Goal: Task Accomplishment & Management: Use online tool/utility

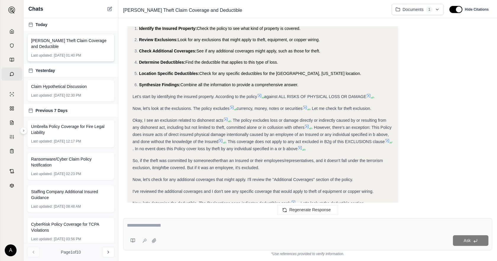
scroll to position [83, 0]
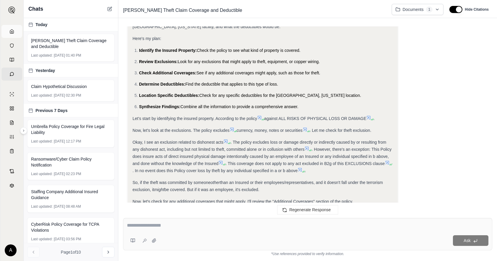
click at [13, 33] on icon at bounding box center [11, 31] width 5 height 5
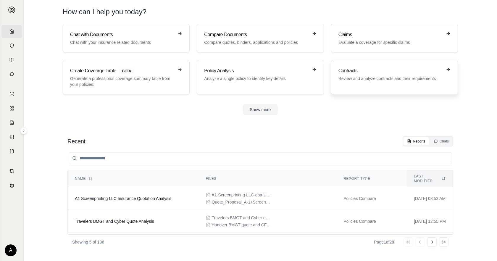
click at [395, 69] on h3 "Contracts" at bounding box center [390, 70] width 104 height 7
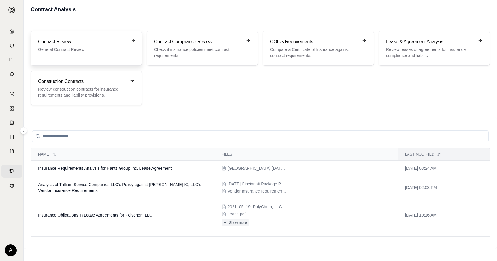
click at [111, 59] on div "Contract Review General Contract Review." at bounding box center [86, 48] width 111 height 35
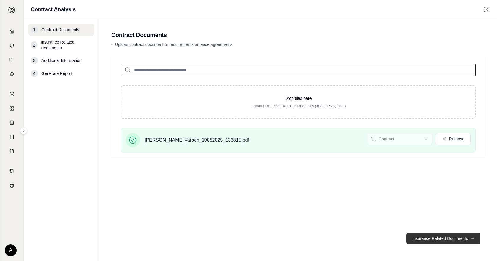
click at [441, 237] on button "Insurance Related Documents →" at bounding box center [443, 238] width 74 height 12
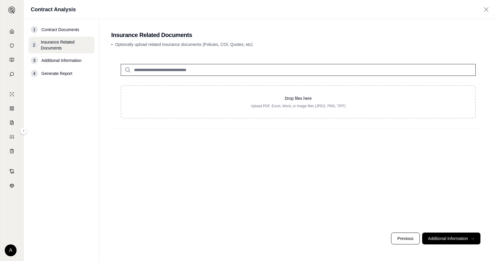
click at [54, 28] on span "Contract Documents" at bounding box center [60, 30] width 38 height 6
click at [55, 31] on span "Contract Documents" at bounding box center [60, 30] width 38 height 6
click at [436, 227] on div "Drop files here Upload PDF, Excel, Word, or Image files (JPEG, PNG, TIFF)" at bounding box center [298, 140] width 374 height 173
click at [464, 242] on button "Additional Information →" at bounding box center [451, 238] width 58 height 12
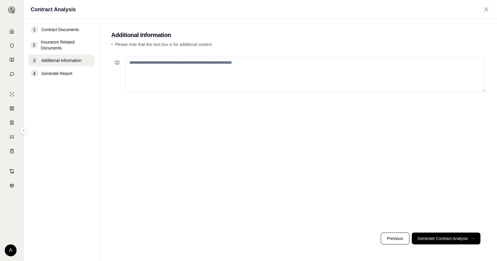
click at [230, 77] on textarea at bounding box center [305, 74] width 360 height 35
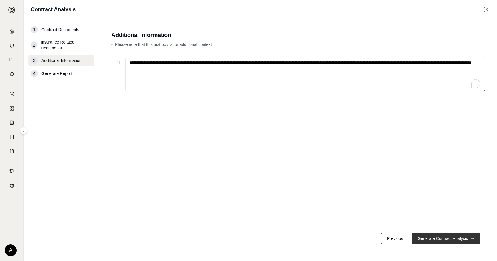
type textarea "**********"
click at [437, 242] on button "Generate Contract Analysis →" at bounding box center [446, 238] width 69 height 12
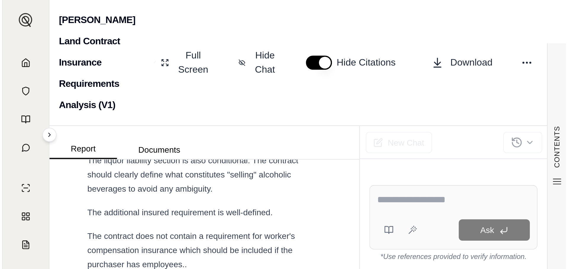
scroll to position [606, 0]
